Goal: Entertainment & Leisure: Browse casually

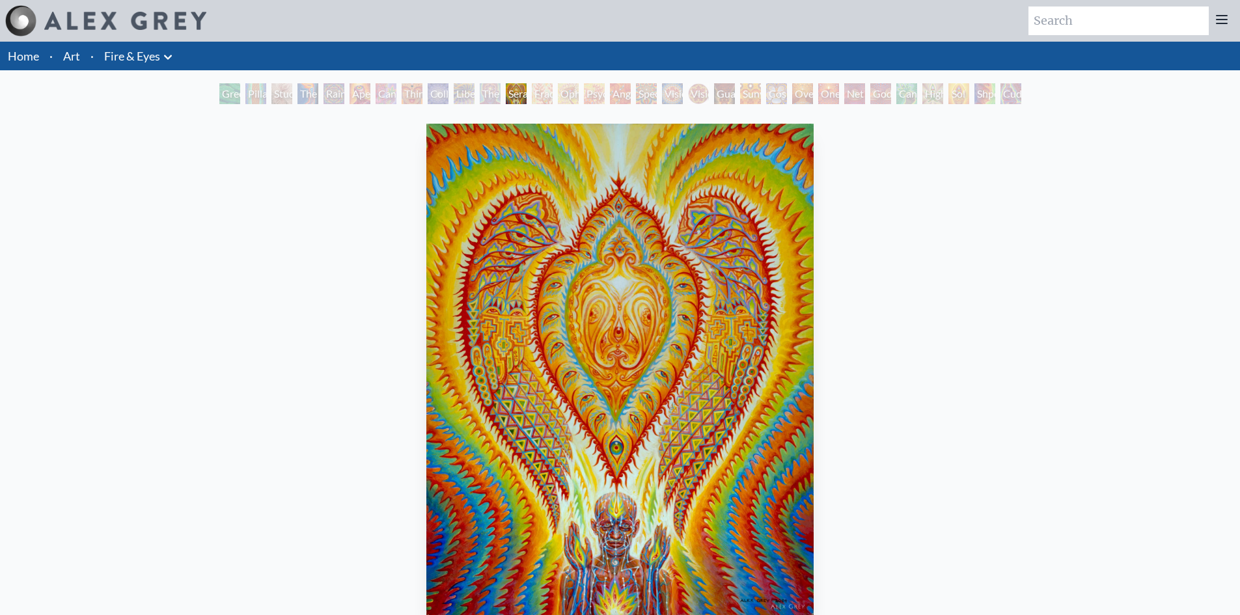
click at [255, 89] on div "Pillar of Awareness" at bounding box center [255, 93] width 21 height 21
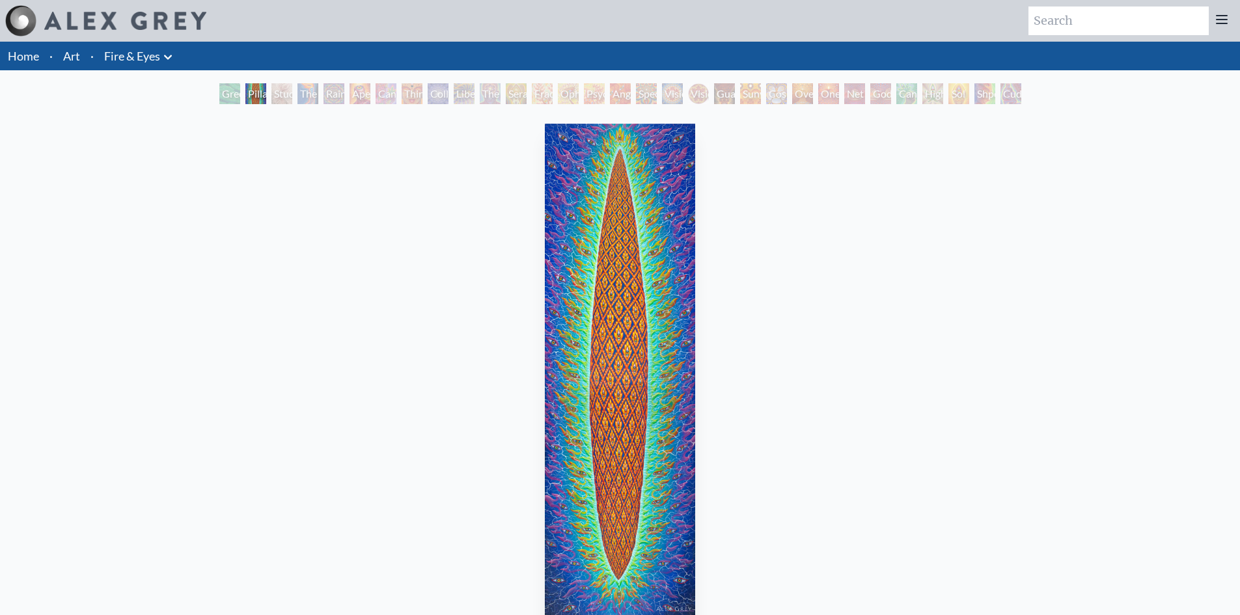
click at [344, 87] on div "Rainbow Eye Ripple" at bounding box center [334, 93] width 21 height 21
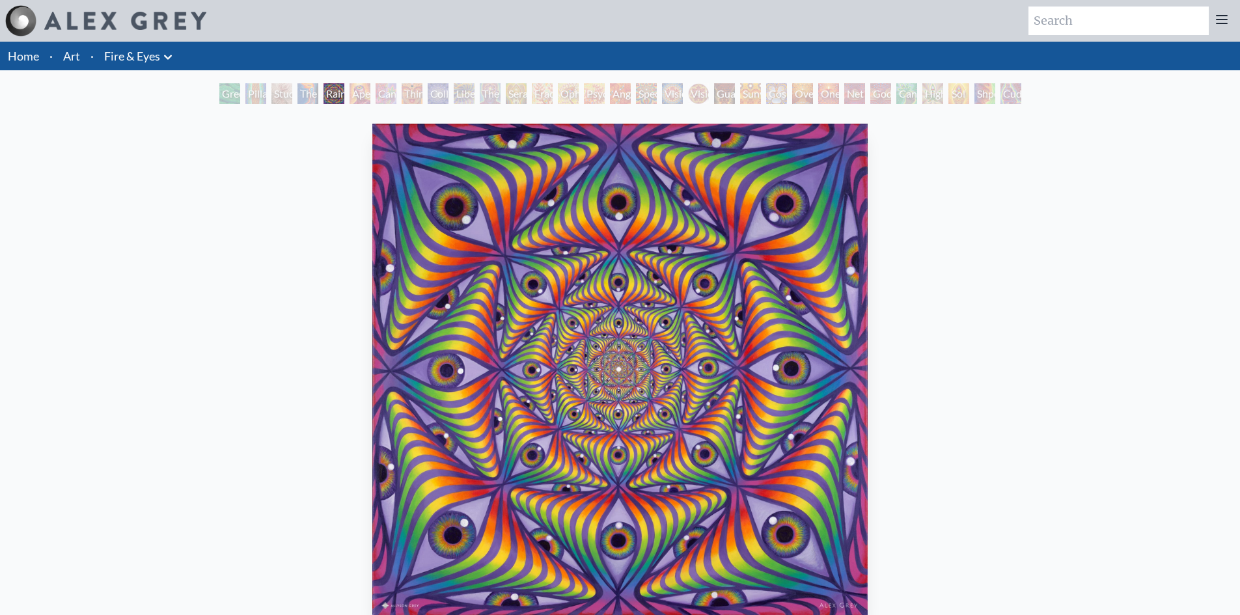
click at [396, 83] on div "Cannabis Sutra" at bounding box center [386, 93] width 21 height 21
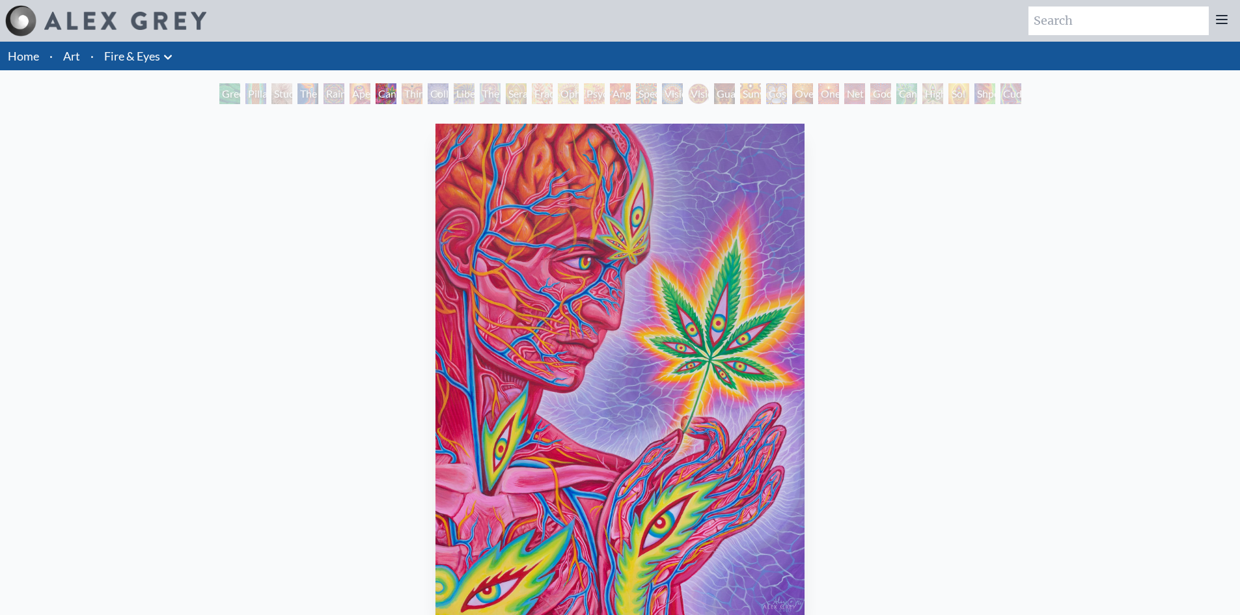
click at [485, 110] on div "Cannabis Sutra 2007, acrylic on canvas, 30 x 40 in. Visit the CoSM Shop" at bounding box center [620, 446] width 1240 height 676
click at [489, 107] on div "Green Hand Pillar of Awareness Study for the Great Turn The Torch Rainbow Eye R…" at bounding box center [620, 95] width 807 height 25
click at [488, 95] on div "The Seer" at bounding box center [490, 93] width 21 height 21
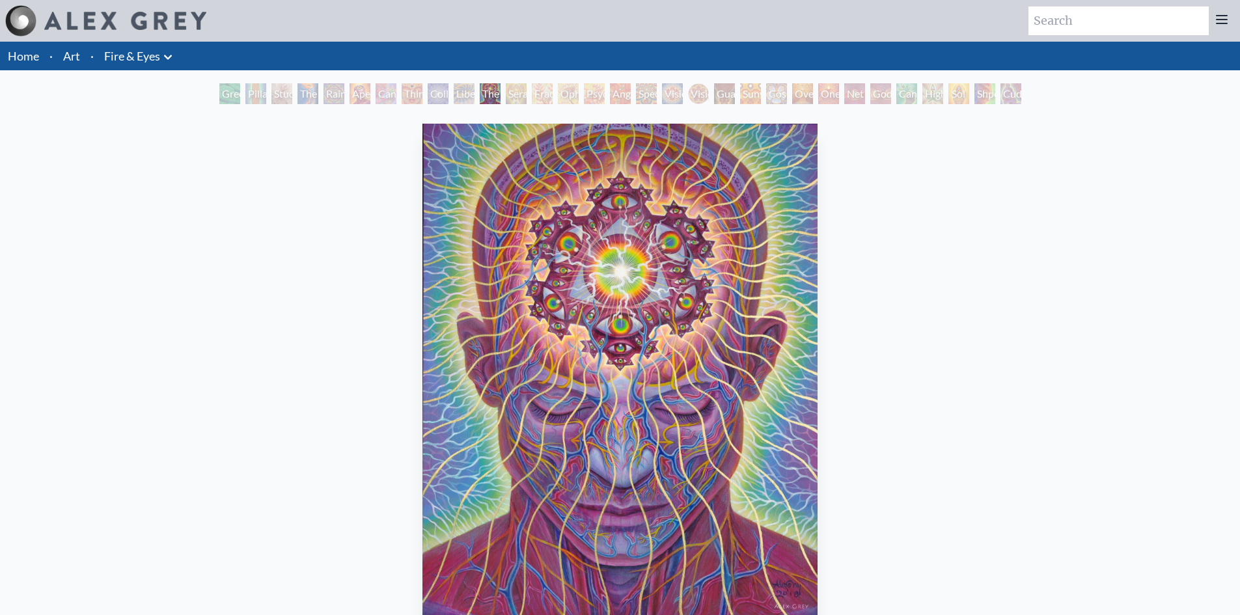
click at [520, 90] on div "Seraphic Transport Docking on the Third Eye" at bounding box center [516, 93] width 21 height 21
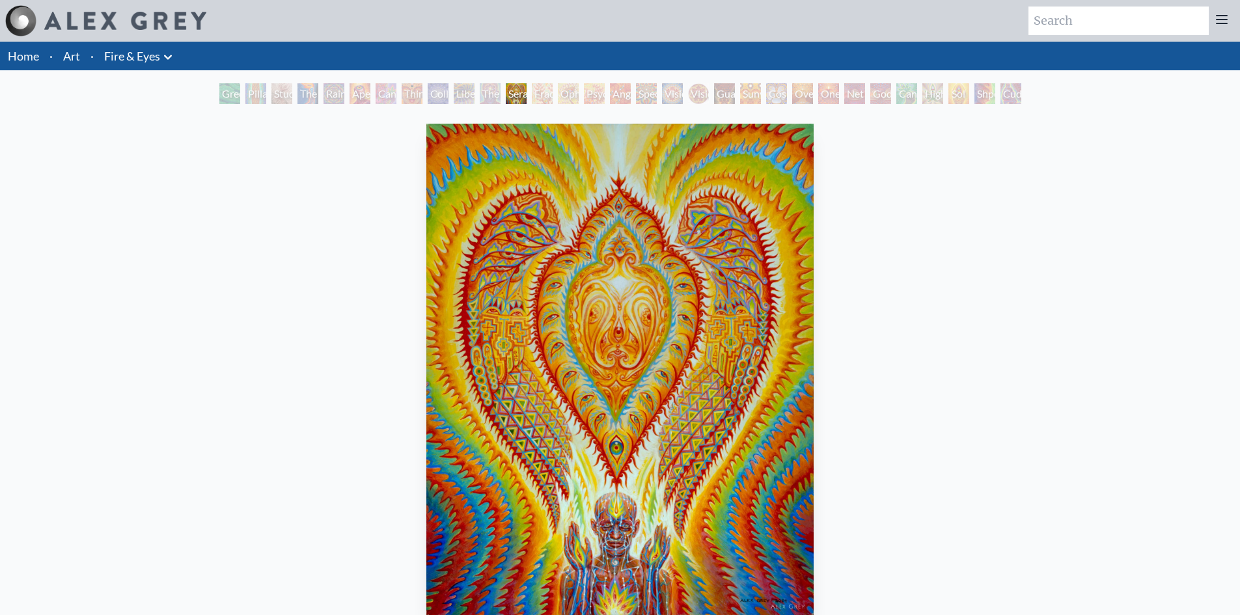
click at [631, 89] on div "Green Hand Pillar of Awareness Study for the Great Turn The Torch Rainbow Eye R…" at bounding box center [620, 95] width 807 height 25
click at [641, 94] on div "Spectral Lotus" at bounding box center [646, 93] width 21 height 21
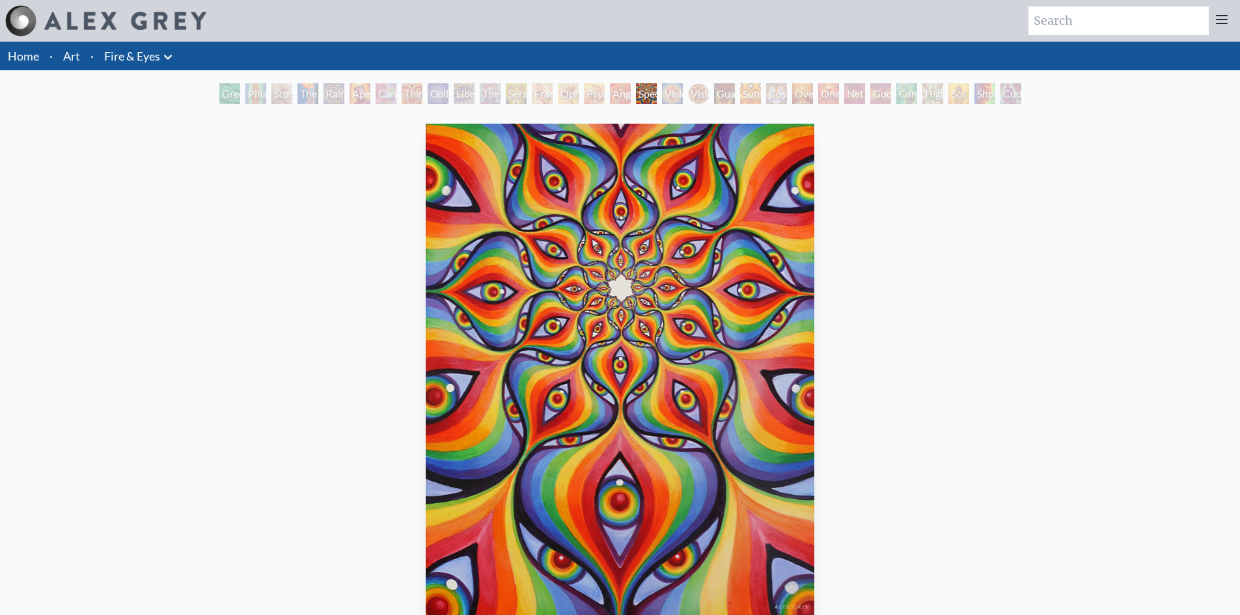
click at [695, 94] on div "Vision [PERSON_NAME]" at bounding box center [698, 93] width 21 height 21
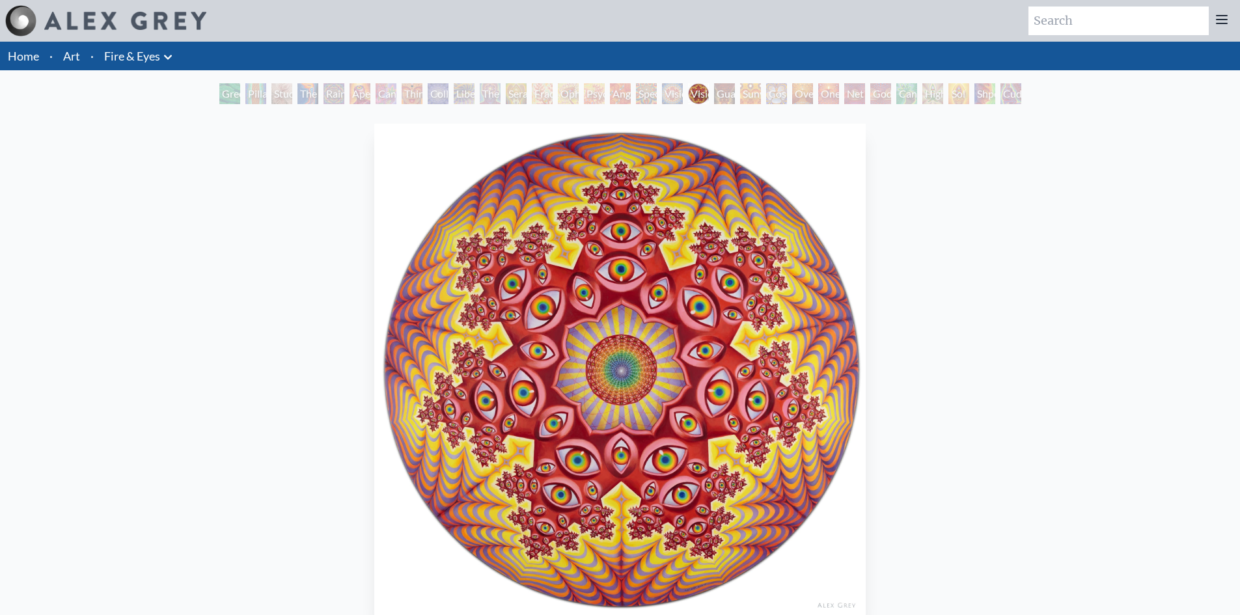
click at [735, 89] on div "Guardian of Infinite Vision" at bounding box center [724, 93] width 21 height 21
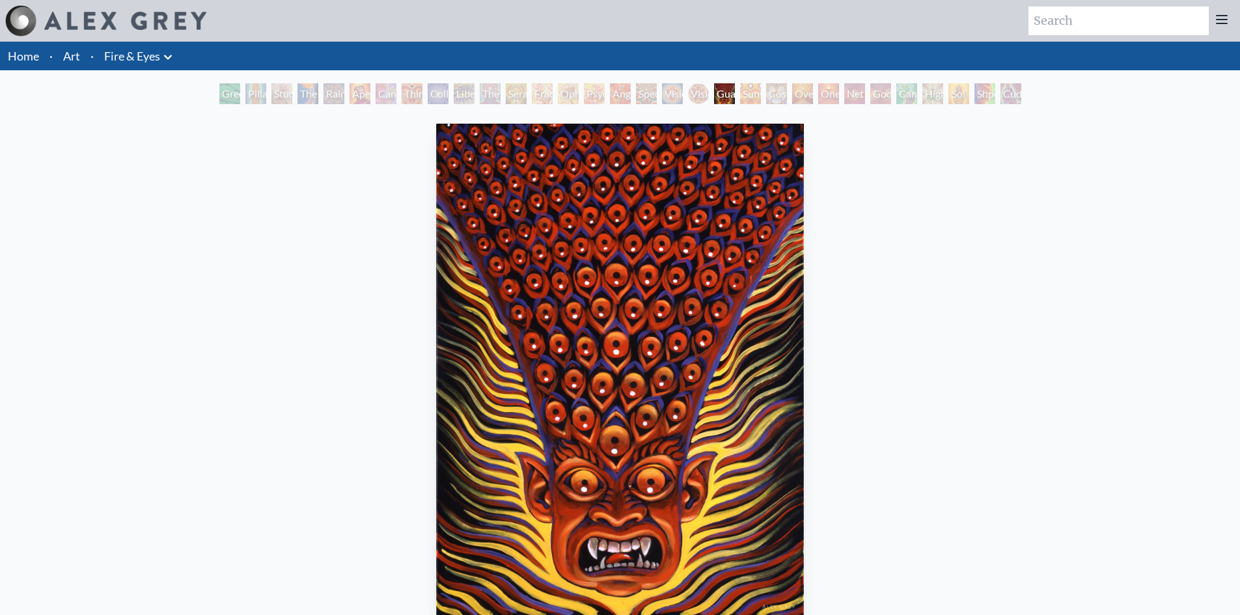
click at [809, 93] on div "Oversoul" at bounding box center [802, 93] width 21 height 21
